Goal: Transaction & Acquisition: Book appointment/travel/reservation

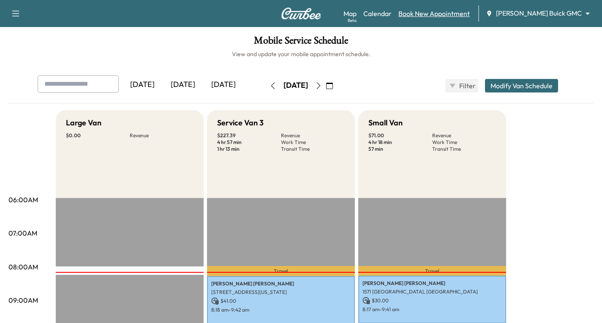
click at [470, 14] on link "Book New Appointment" at bounding box center [434, 13] width 71 height 10
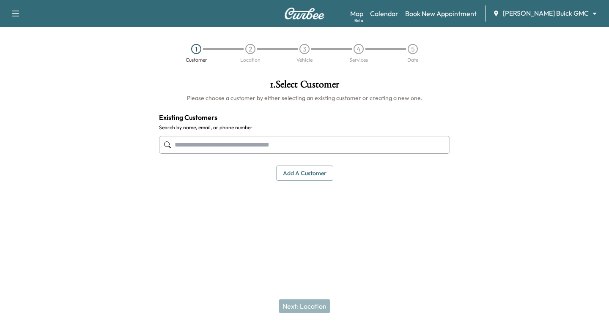
click at [201, 147] on input "text" at bounding box center [304, 145] width 291 height 18
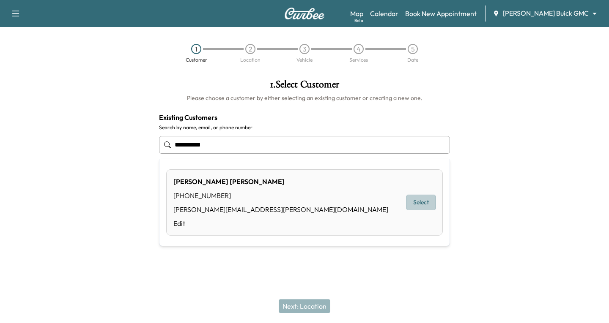
click at [419, 203] on button "Select" at bounding box center [420, 203] width 29 height 16
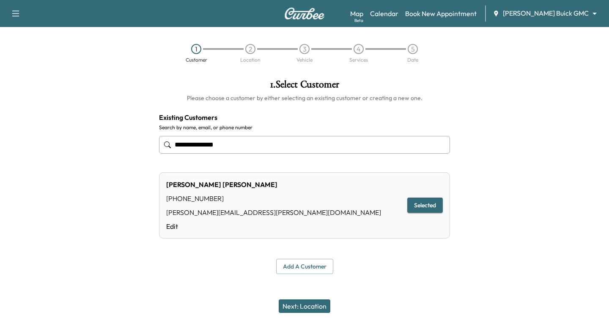
type input "**********"
click at [291, 307] on button "Next: Location" at bounding box center [305, 307] width 52 height 14
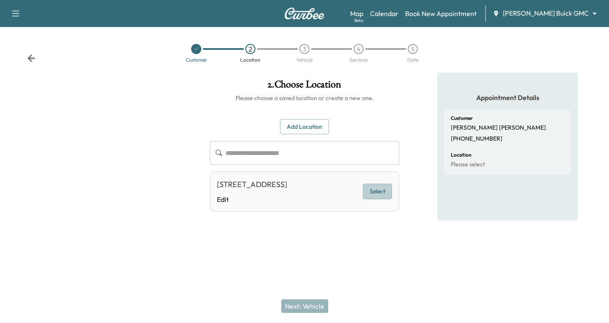
click at [374, 198] on button "Select" at bounding box center [377, 192] width 29 height 16
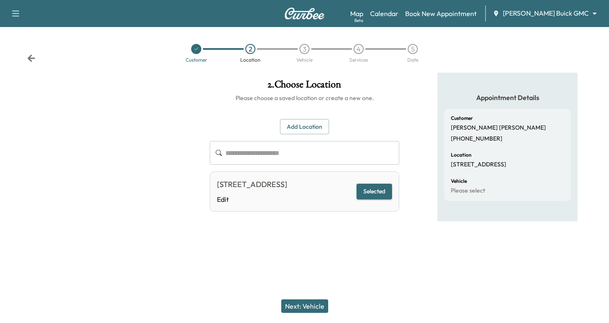
click at [315, 306] on button "Next: Vehicle" at bounding box center [304, 307] width 47 height 14
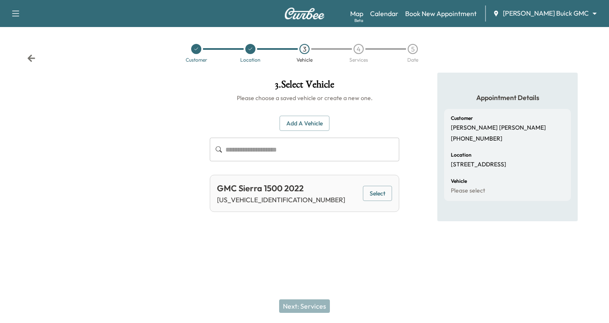
click at [376, 190] on button "Select" at bounding box center [377, 194] width 29 height 16
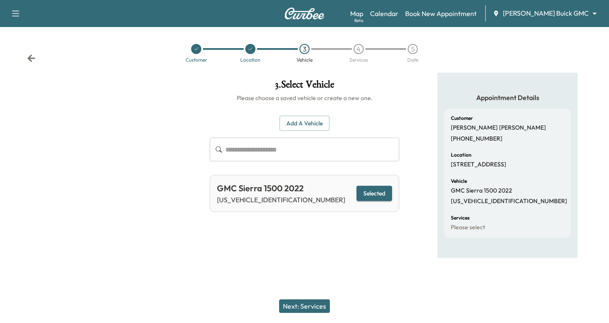
click at [307, 305] on button "Next: Services" at bounding box center [304, 307] width 51 height 14
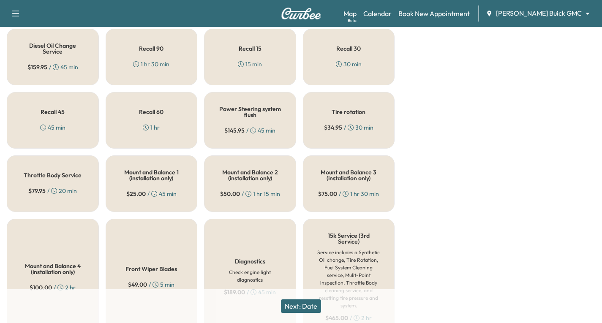
scroll to position [381, 0]
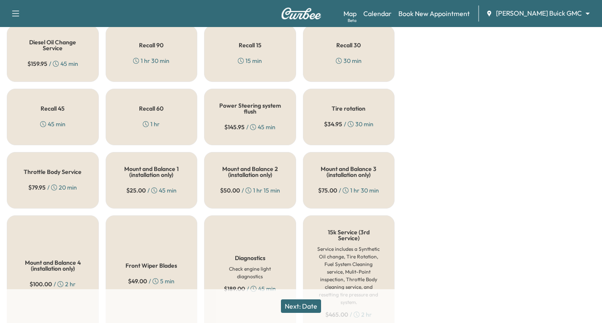
click at [56, 121] on div "Recall 45 45 min" at bounding box center [53, 117] width 92 height 57
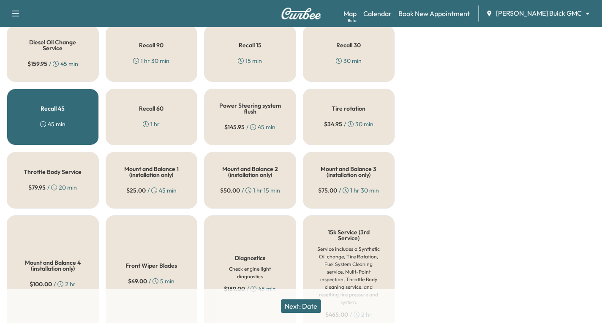
click at [306, 303] on button "Next: Date" at bounding box center [301, 307] width 40 height 14
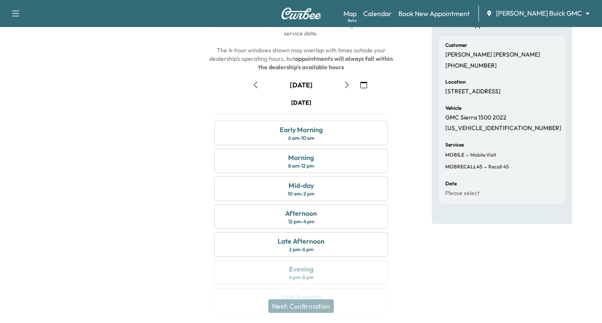
scroll to position [85, 0]
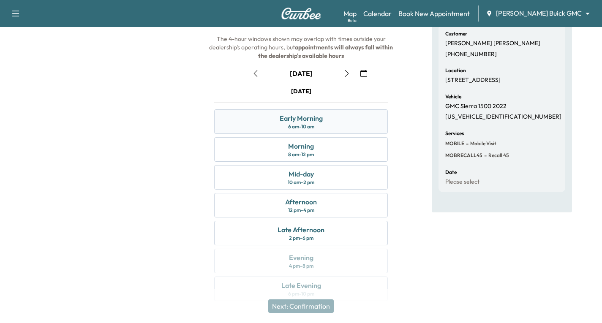
click at [324, 121] on div "Early Morning 6 am - 10 am" at bounding box center [301, 122] width 174 height 25
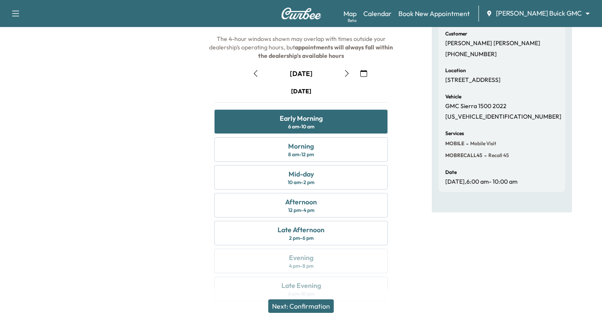
click at [315, 307] on button "Next: Confirmation" at bounding box center [301, 307] width 66 height 14
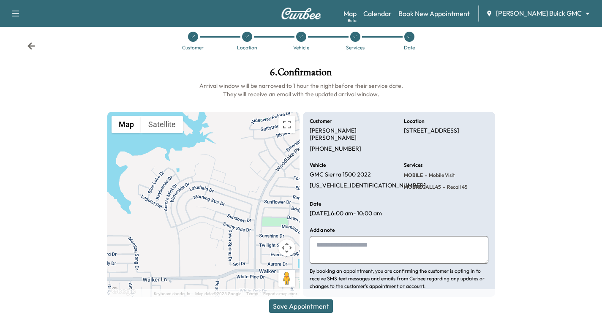
click at [303, 307] on button "Save Appointment" at bounding box center [301, 307] width 64 height 14
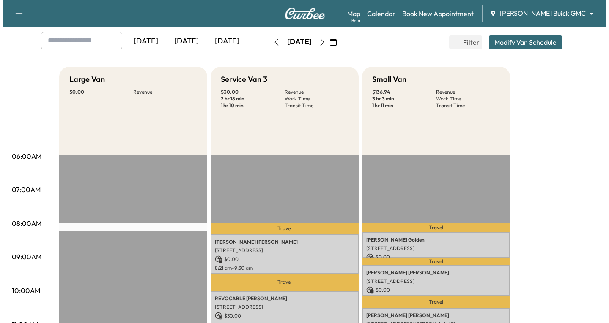
scroll to position [85, 0]
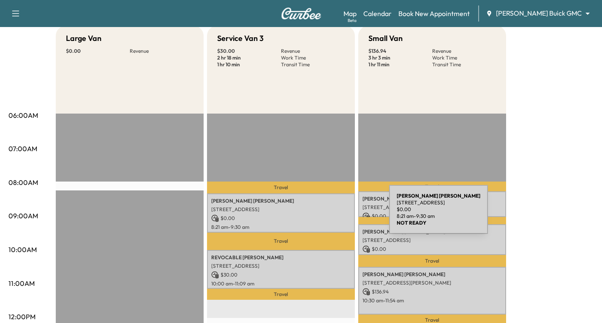
click at [325, 215] on p "$ 0.00" at bounding box center [281, 219] width 140 height 8
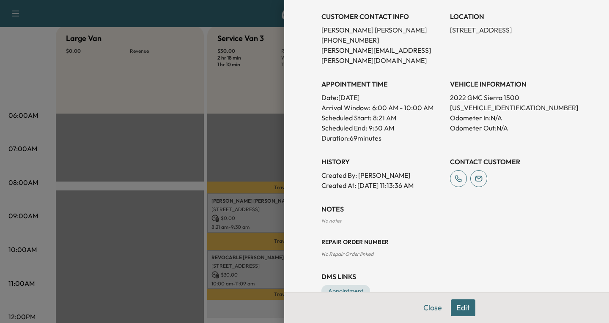
scroll to position [194, 0]
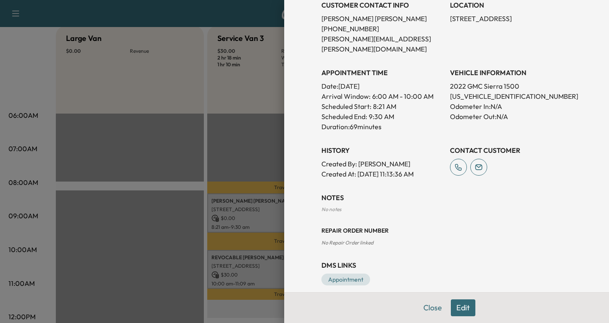
click at [462, 307] on button "Edit" at bounding box center [463, 308] width 25 height 17
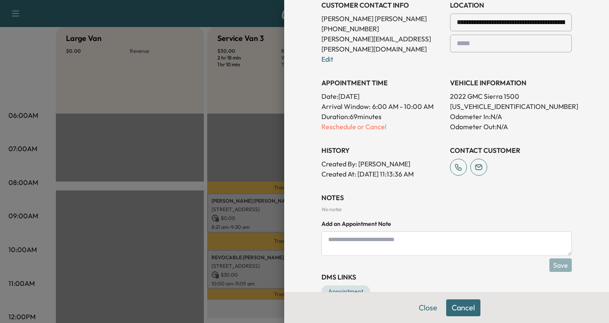
click at [331, 233] on textarea at bounding box center [446, 244] width 250 height 25
type textarea "*"
type textarea "**********"
click at [558, 259] on button "Save" at bounding box center [560, 266] width 22 height 14
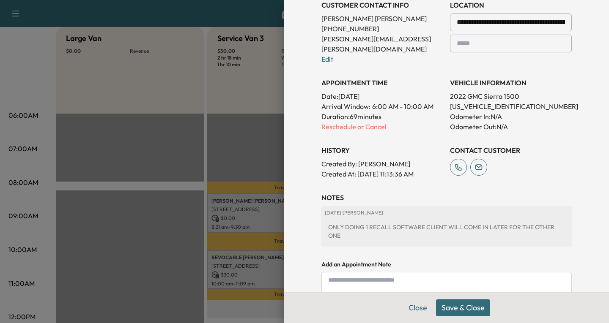
click at [447, 306] on button "Save & Close" at bounding box center [463, 308] width 54 height 17
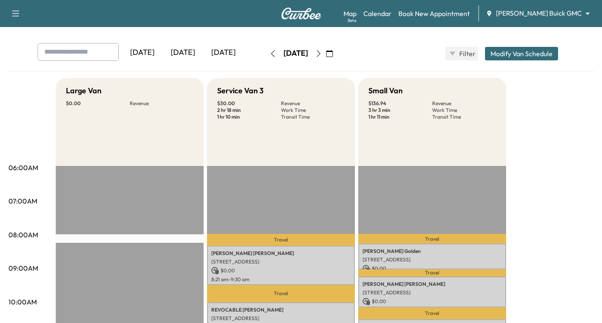
scroll to position [0, 0]
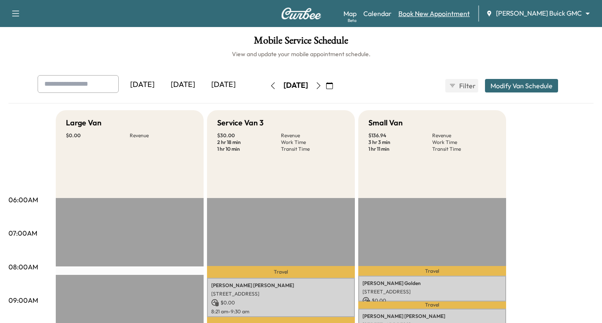
click at [453, 13] on link "Book New Appointment" at bounding box center [434, 13] width 71 height 10
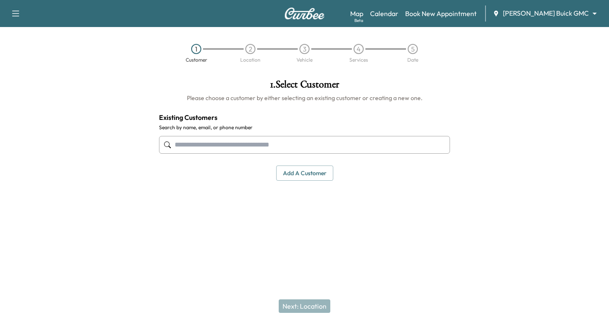
click at [191, 146] on input "text" at bounding box center [304, 145] width 291 height 18
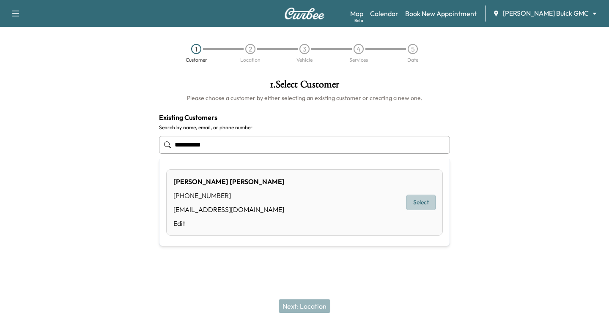
click at [417, 203] on button "Select" at bounding box center [420, 203] width 29 height 16
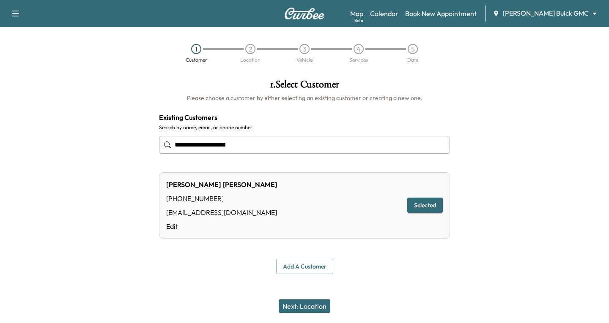
type input "**********"
click at [420, 205] on button "Selected" at bounding box center [425, 206] width 36 height 16
click at [317, 308] on button "Next: Location" at bounding box center [305, 307] width 52 height 14
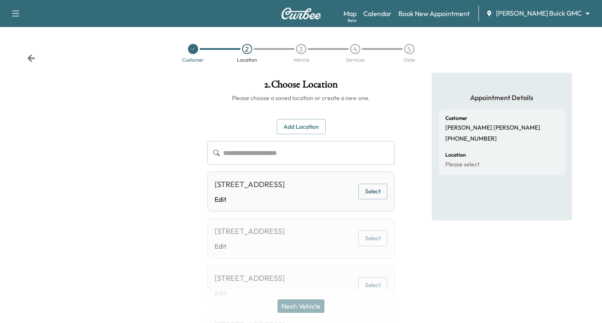
click at [293, 121] on button "Add Location" at bounding box center [301, 127] width 49 height 16
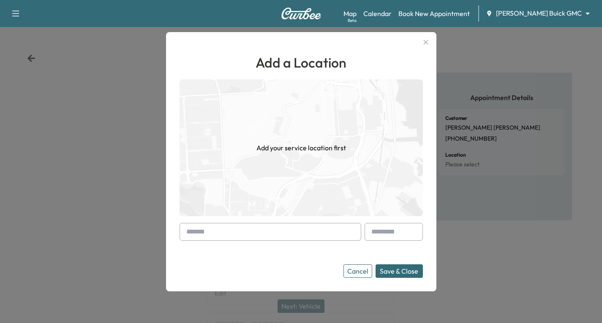
click at [181, 231] on div "Add a Location Add your service location first Cancel Save & Close" at bounding box center [301, 162] width 271 height 260
click at [191, 231] on div at bounding box center [188, 232] width 10 height 10
click at [189, 231] on div at bounding box center [188, 232] width 10 height 10
drag, startPoint x: 186, startPoint y: 231, endPoint x: 184, endPoint y: 235, distance: 4.4
click at [184, 235] on div at bounding box center [271, 232] width 182 height 18
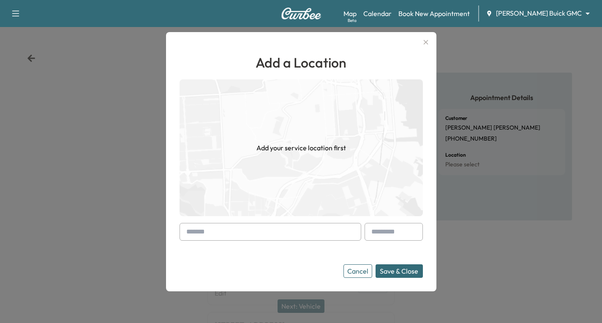
click at [184, 235] on input "text" at bounding box center [271, 232] width 182 height 18
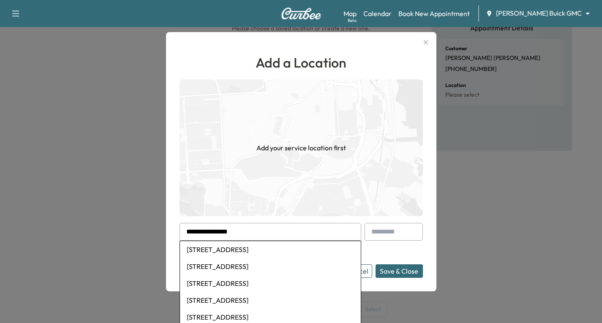
scroll to position [85, 0]
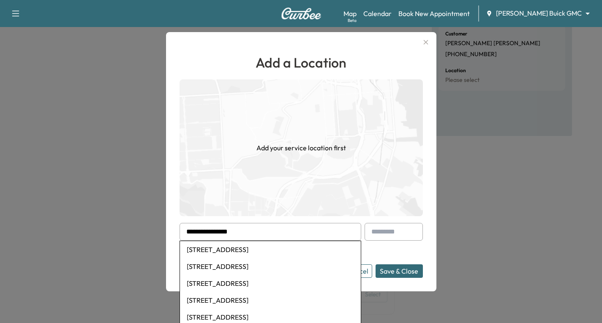
click at [269, 269] on li "[STREET_ADDRESS]" at bounding box center [270, 266] width 181 height 17
type input "**********"
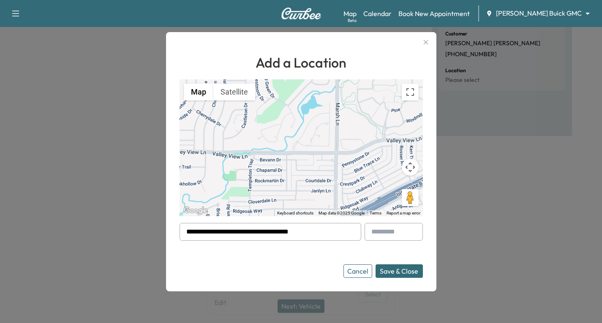
click at [402, 271] on button "Save & Close" at bounding box center [399, 272] width 47 height 14
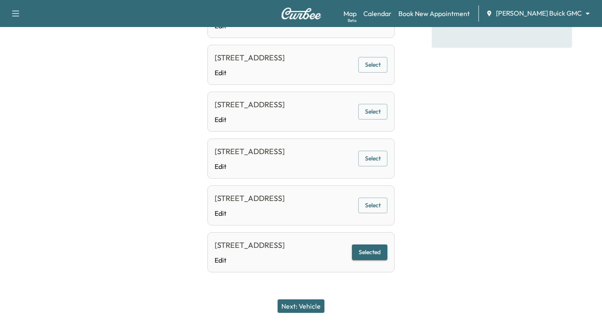
scroll to position [186, 0]
click at [375, 245] on button "Selected" at bounding box center [370, 253] width 36 height 16
click at [291, 303] on button "Next: Vehicle" at bounding box center [301, 307] width 47 height 14
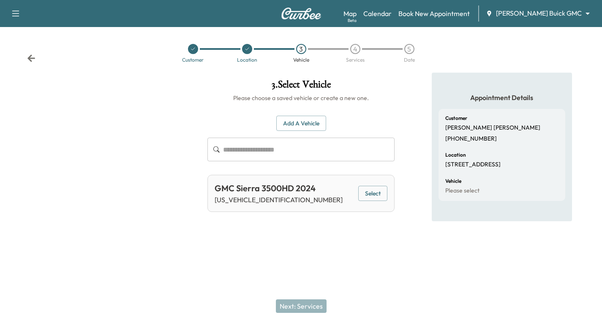
scroll to position [0, 0]
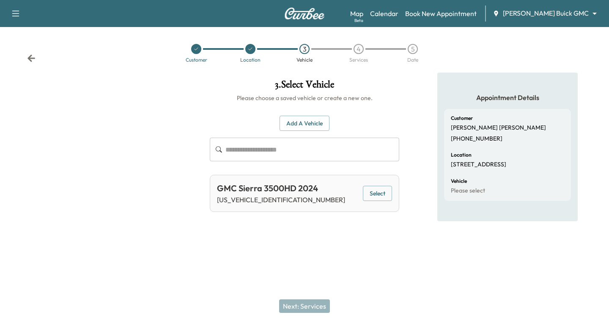
click at [378, 192] on button "Select" at bounding box center [377, 194] width 29 height 16
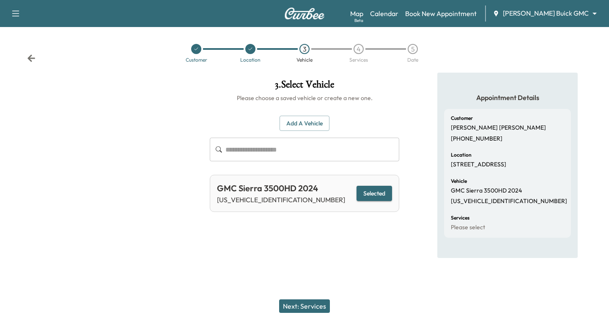
click at [303, 305] on button "Next: Services" at bounding box center [304, 307] width 51 height 14
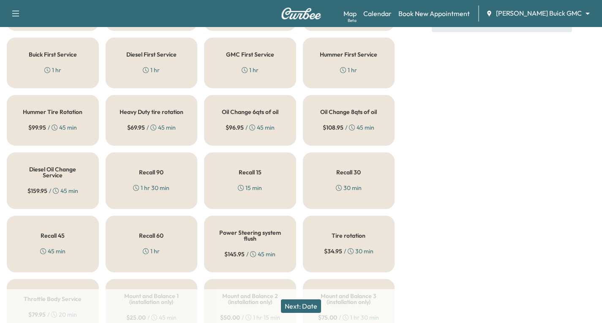
scroll to position [254, 0]
click at [23, 250] on div "Recall 45 45 min" at bounding box center [53, 244] width 92 height 57
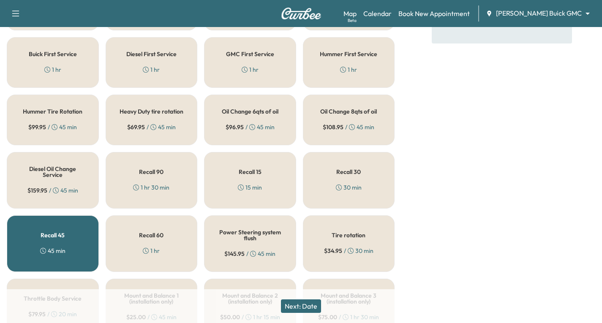
click at [299, 304] on button "Next: Date" at bounding box center [301, 307] width 40 height 14
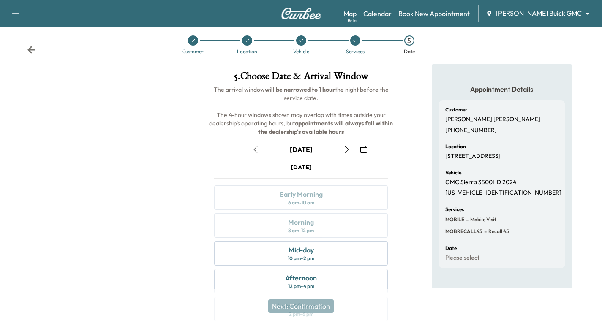
scroll to position [100, 0]
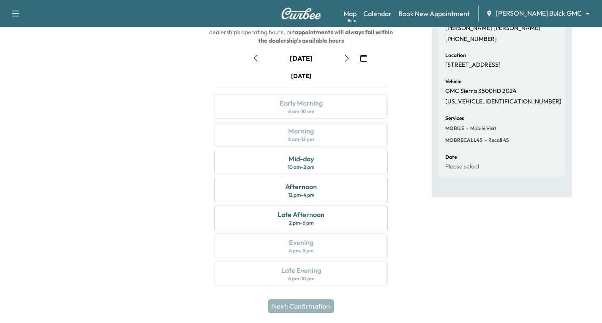
click at [348, 61] on icon "button" at bounding box center [347, 58] width 7 height 7
click at [254, 58] on icon "button" at bounding box center [256, 58] width 4 height 7
click at [338, 163] on div "Mid-day 10 am - 2 pm" at bounding box center [301, 162] width 174 height 25
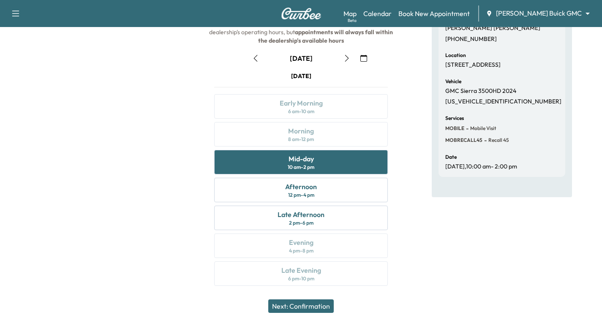
click at [310, 308] on button "Next: Confirmation" at bounding box center [301, 307] width 66 height 14
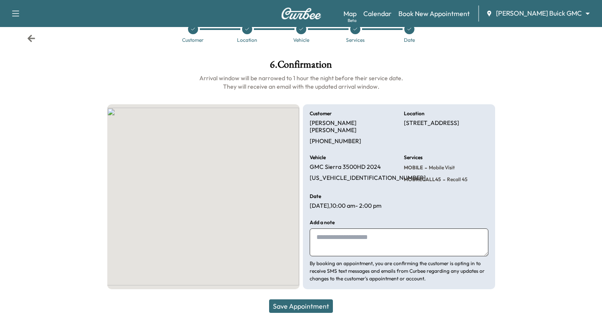
scroll to position [12, 0]
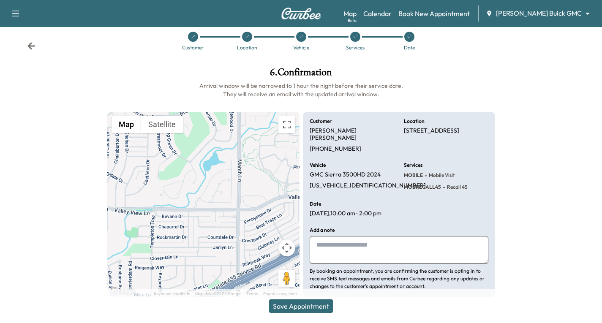
click at [320, 304] on button "Save Appointment" at bounding box center [301, 307] width 64 height 14
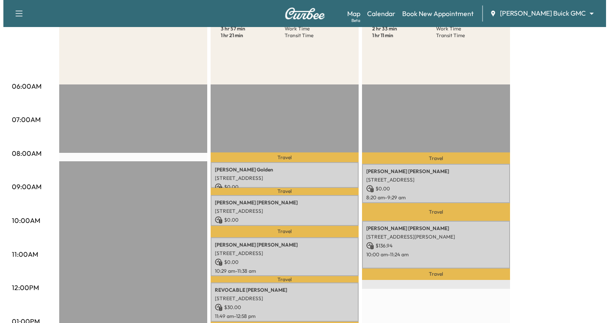
scroll to position [169, 0]
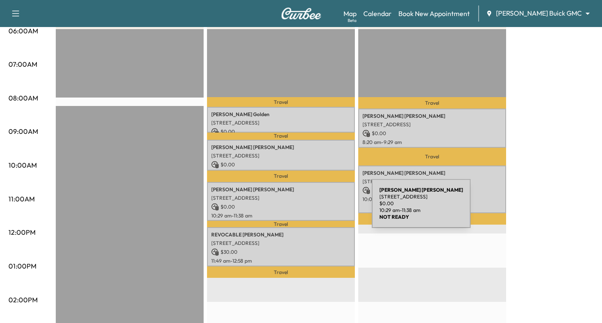
drag, startPoint x: 272, startPoint y: 204, endPoint x: 309, endPoint y: 209, distance: 36.7
click at [309, 209] on p "$ 0.00" at bounding box center [281, 207] width 140 height 8
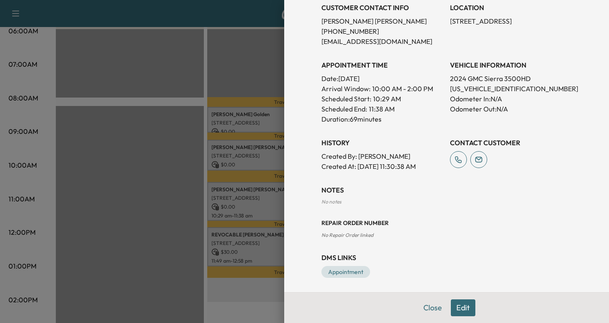
scroll to position [194, 0]
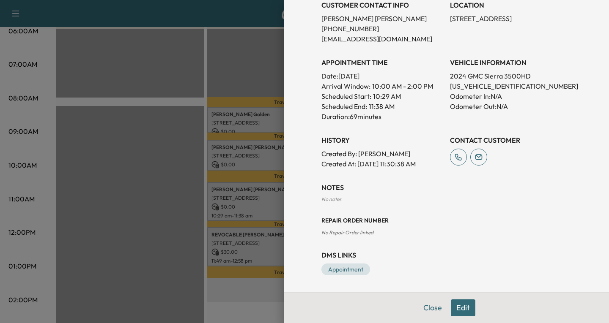
click at [464, 309] on button "Edit" at bounding box center [463, 308] width 25 height 17
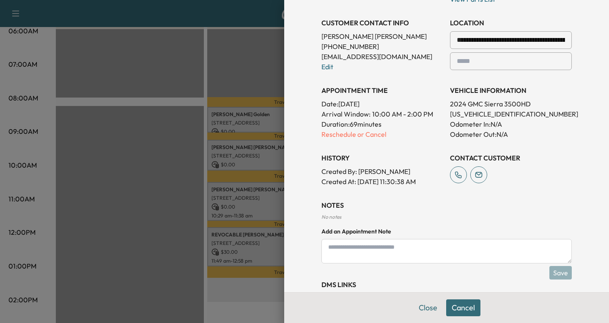
scroll to position [212, 0]
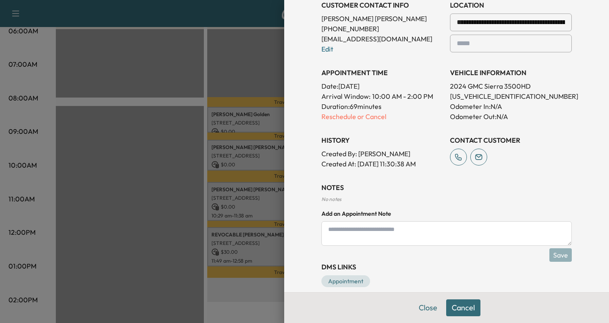
click at [328, 233] on textarea at bounding box center [446, 234] width 250 height 25
click at [356, 233] on textarea "**********" at bounding box center [446, 234] width 250 height 25
paste textarea "**********"
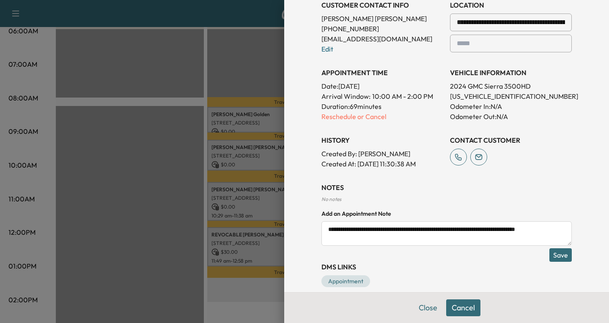
click at [325, 236] on textarea "**********" at bounding box center [446, 234] width 250 height 25
click at [325, 241] on textarea "**********" at bounding box center [446, 234] width 250 height 25
click at [559, 230] on textarea "**********" at bounding box center [446, 234] width 250 height 25
paste textarea "**********"
type textarea "**********"
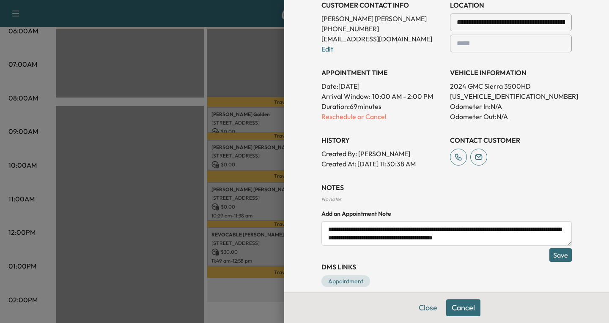
click at [557, 253] on button "Save" at bounding box center [560, 256] width 22 height 14
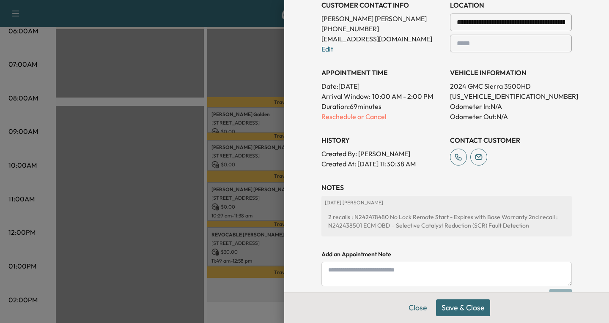
click at [453, 308] on button "Save & Close" at bounding box center [463, 308] width 54 height 17
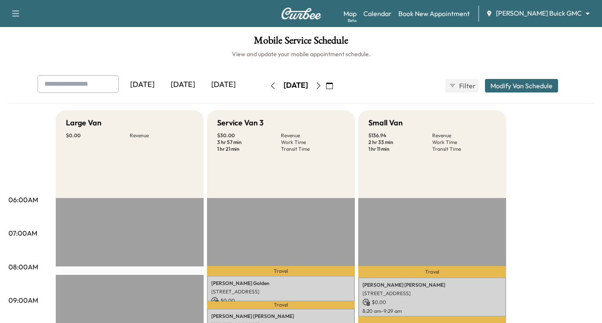
scroll to position [127, 0]
